Goal: Book appointment/travel/reservation

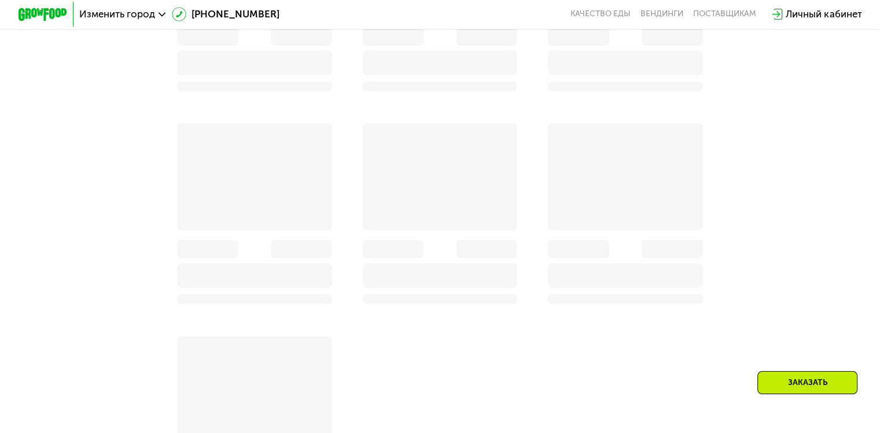
scroll to position [251, 0]
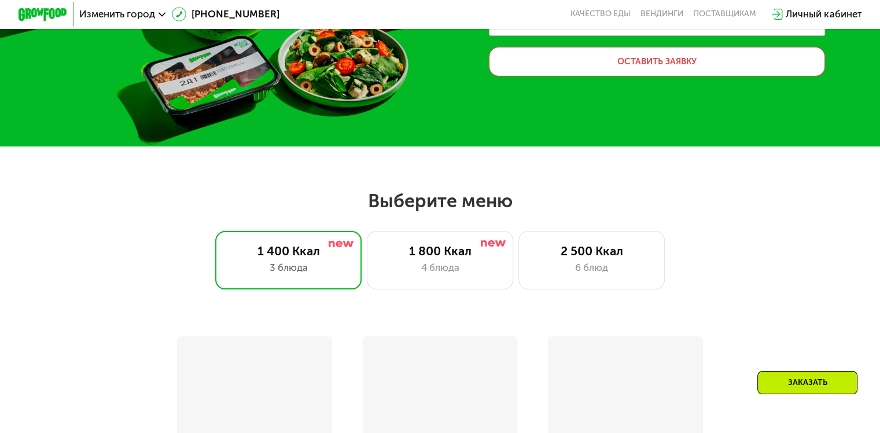
click at [21, 23] on div at bounding box center [42, 14] width 61 height 25
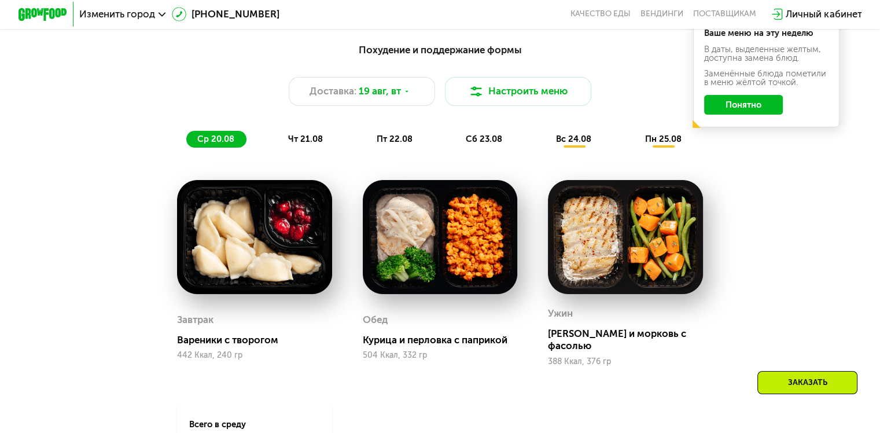
scroll to position [521, 0]
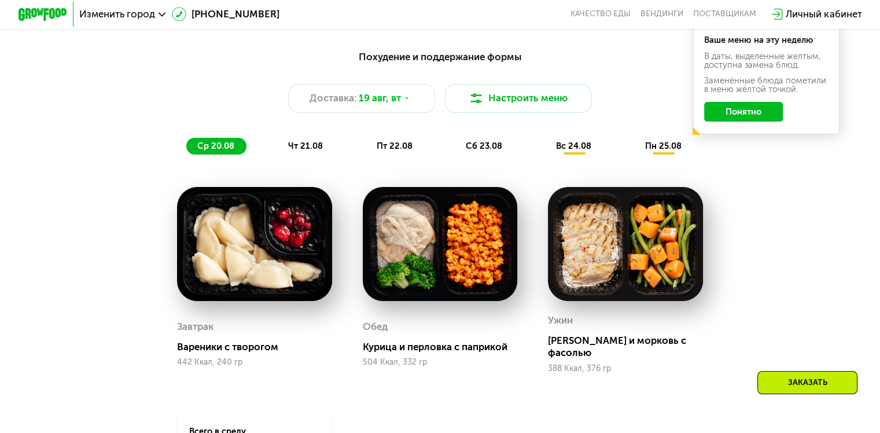
click at [310, 150] on span "чт 21.08" at bounding box center [305, 146] width 35 height 10
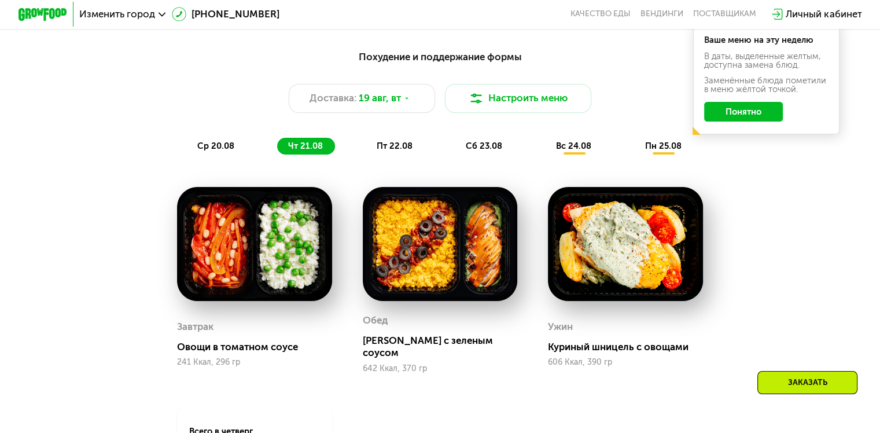
click at [411, 151] on span "пт 22.08" at bounding box center [395, 146] width 36 height 10
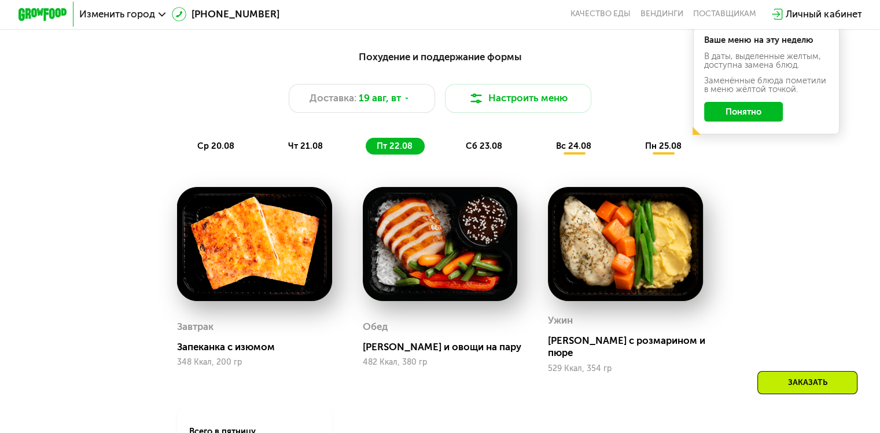
click at [474, 149] on span "сб 23.08" at bounding box center [484, 146] width 36 height 10
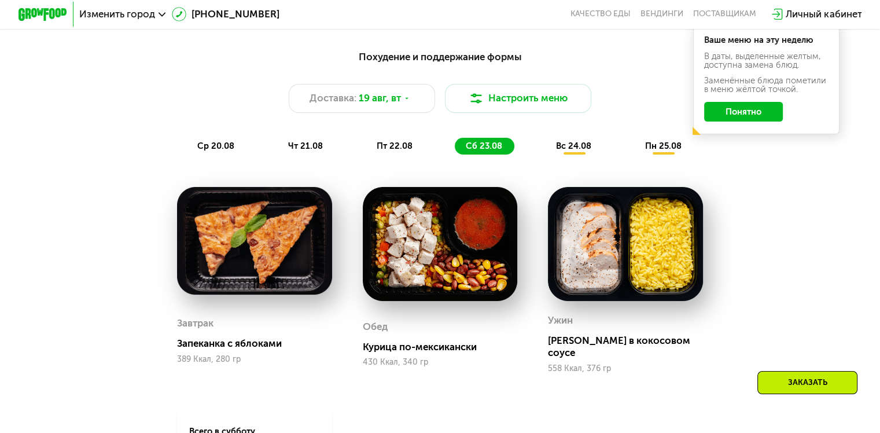
click at [573, 147] on span "вс 24.08" at bounding box center [573, 146] width 35 height 10
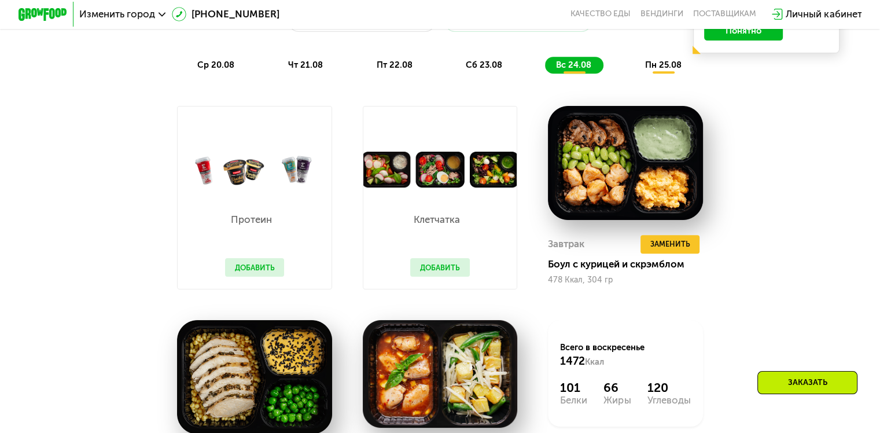
scroll to position [578, 0]
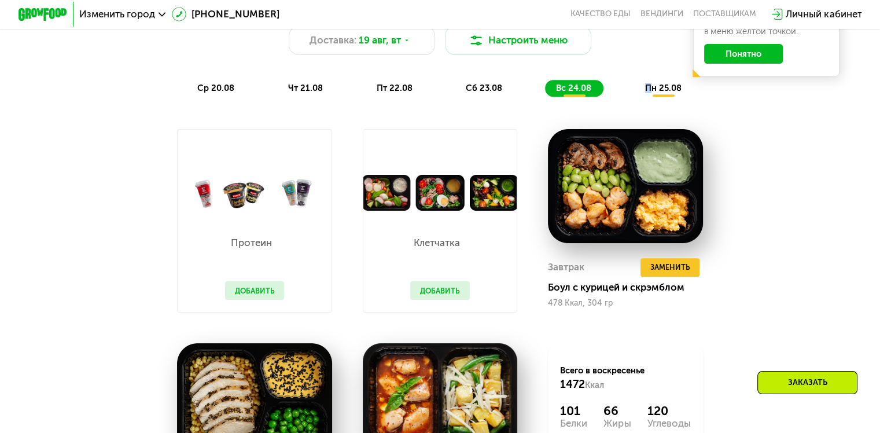
click at [650, 93] on span "пн 25.08" at bounding box center [663, 88] width 36 height 10
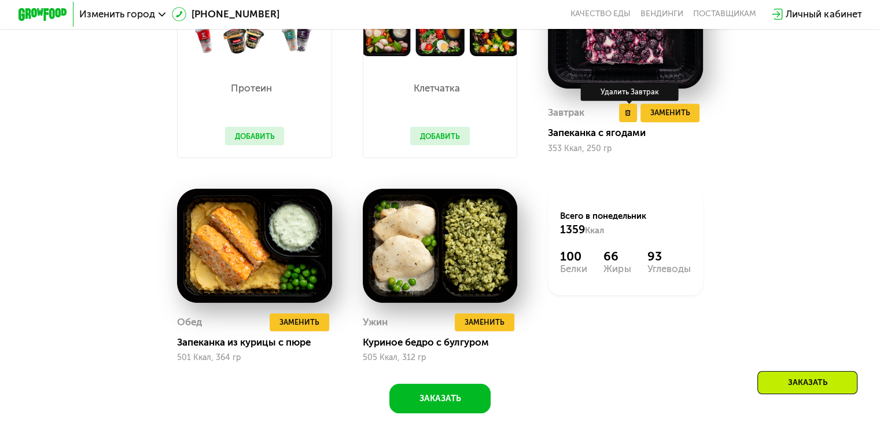
scroll to position [868, 0]
